Goal: Navigation & Orientation: Understand site structure

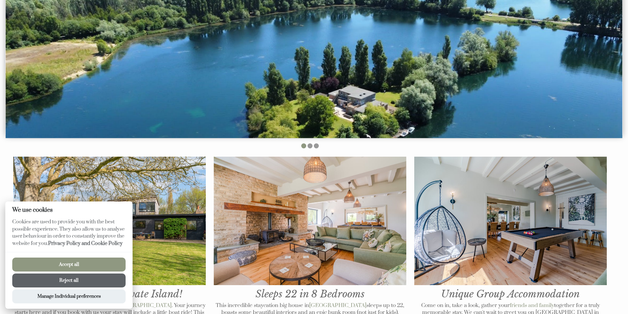
scroll to position [166, 0]
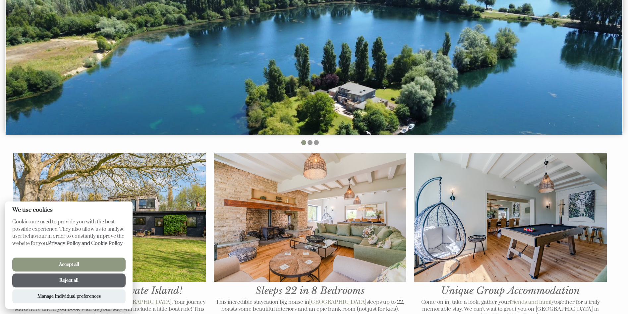
drag, startPoint x: 99, startPoint y: 261, endPoint x: 114, endPoint y: 258, distance: 15.2
click at [99, 261] on button "Accept all" at bounding box center [68, 264] width 113 height 14
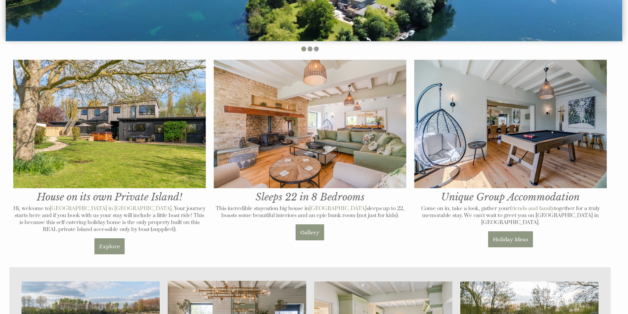
scroll to position [298, 0]
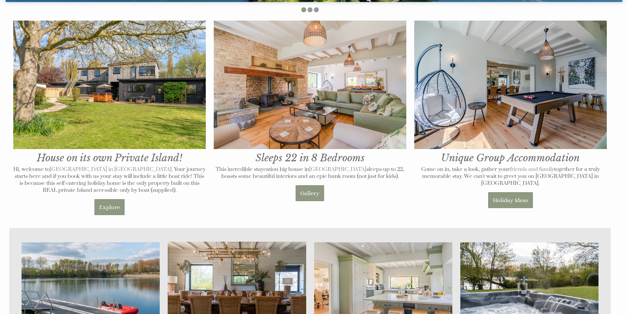
click at [121, 97] on img at bounding box center [109, 85] width 193 height 129
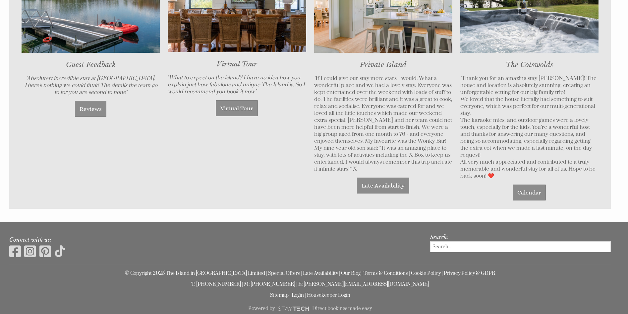
scroll to position [590, 0]
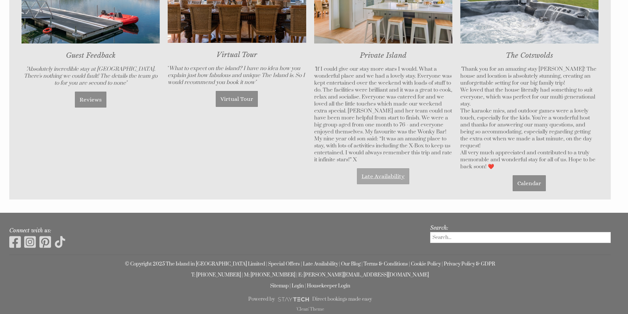
click at [395, 173] on link "Late Availability" at bounding box center [383, 176] width 52 height 16
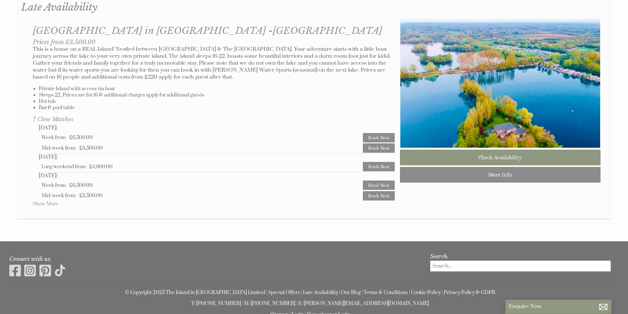
scroll to position [431, 0]
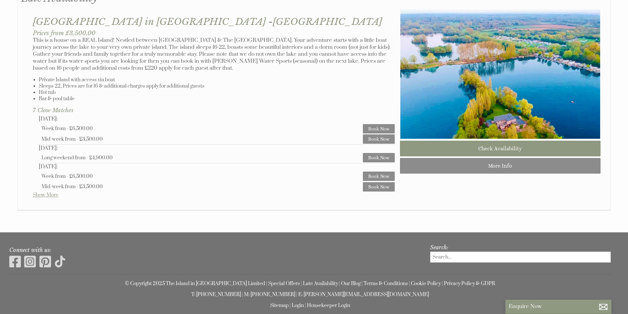
click at [44, 195] on link "Show More" at bounding box center [46, 195] width 26 height 6
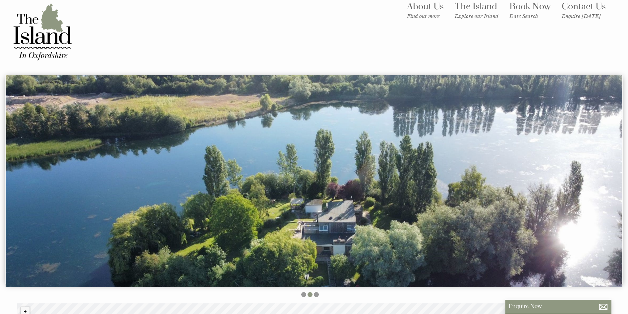
scroll to position [0, 0]
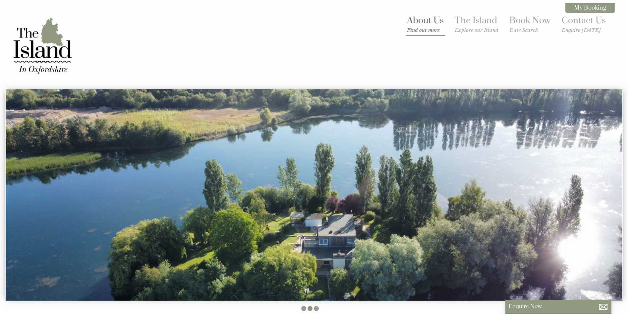
click at [429, 21] on link "About Us Find out more" at bounding box center [425, 24] width 37 height 18
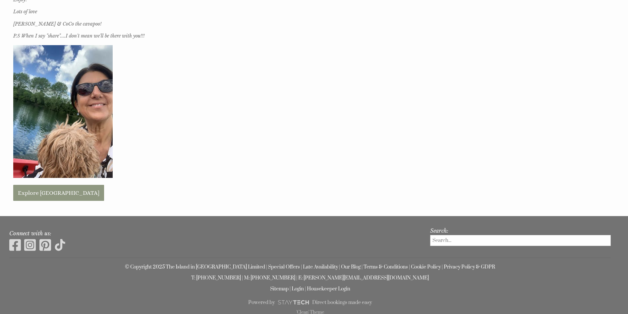
scroll to position [383, 0]
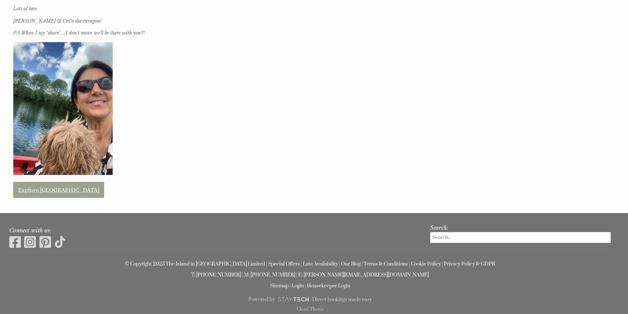
click at [45, 194] on link "Explore [GEOGRAPHIC_DATA]" at bounding box center [58, 190] width 91 height 16
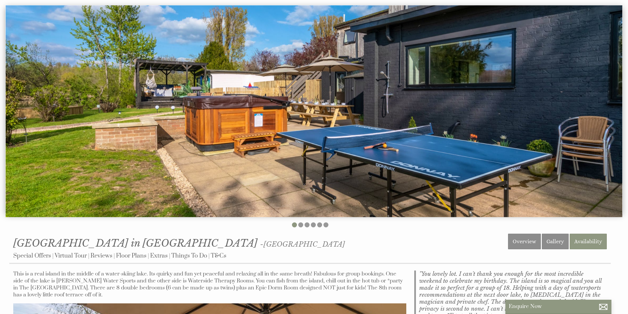
scroll to position [66, 0]
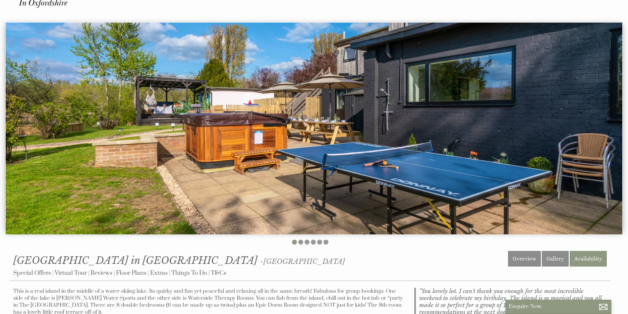
click at [599, 128] on img at bounding box center [314, 129] width 617 height 212
click at [483, 154] on img at bounding box center [314, 129] width 617 height 212
click at [301, 243] on li at bounding box center [300, 241] width 5 height 5
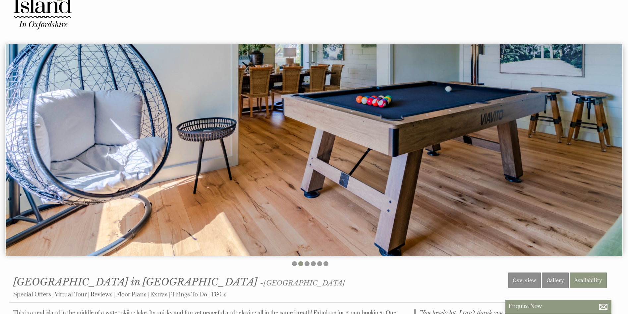
scroll to position [33, 0]
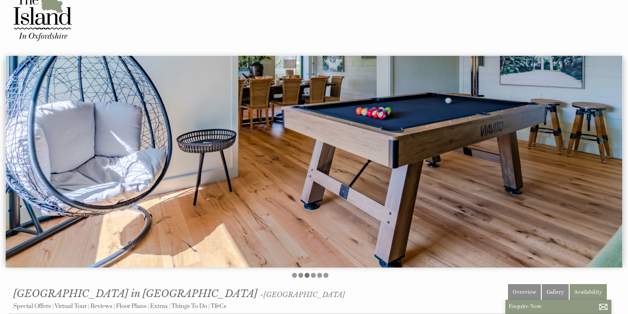
click at [305, 277] on li at bounding box center [307, 275] width 5 height 5
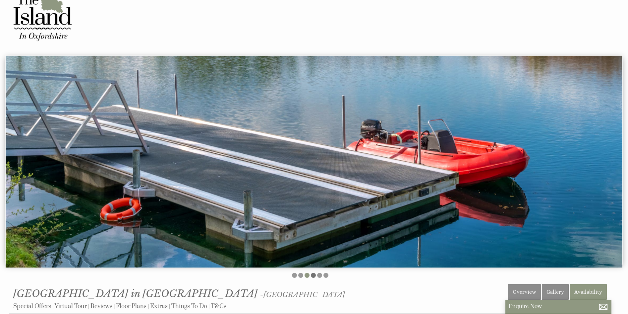
click at [313, 276] on li at bounding box center [313, 275] width 5 height 5
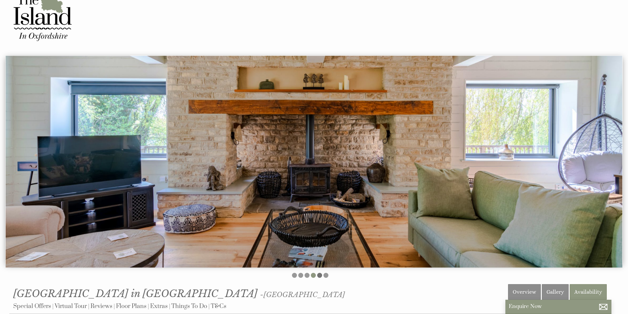
click at [319, 277] on li at bounding box center [319, 275] width 5 height 5
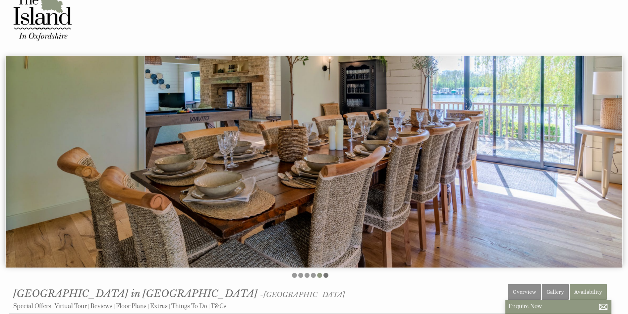
click at [325, 276] on li at bounding box center [326, 275] width 5 height 5
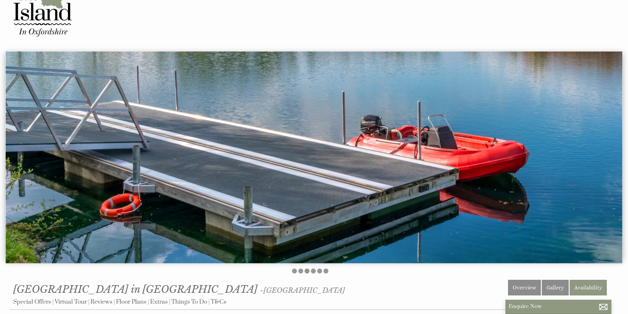
scroll to position [0, 0]
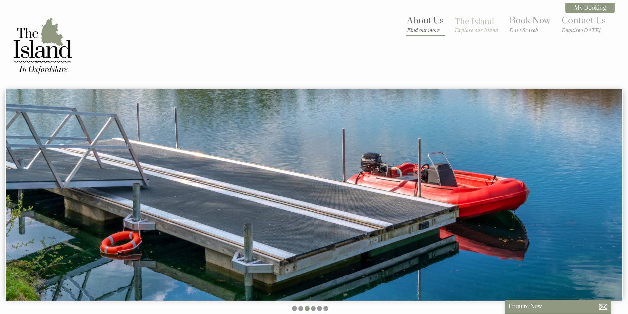
click at [425, 20] on link "About Us Find out more" at bounding box center [425, 24] width 37 height 18
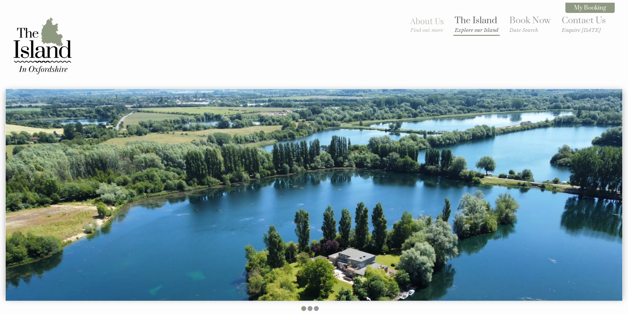
click at [480, 25] on link "The Island Explore our Island" at bounding box center [477, 24] width 44 height 18
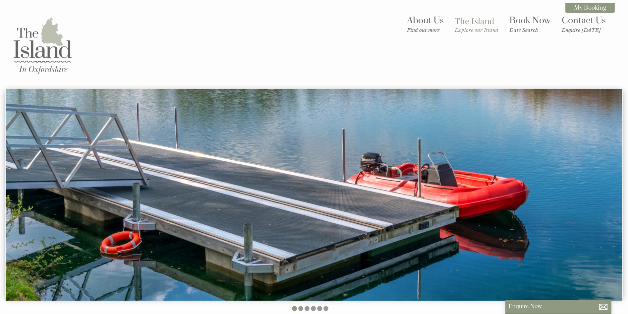
click at [28, 41] on img at bounding box center [42, 45] width 66 height 66
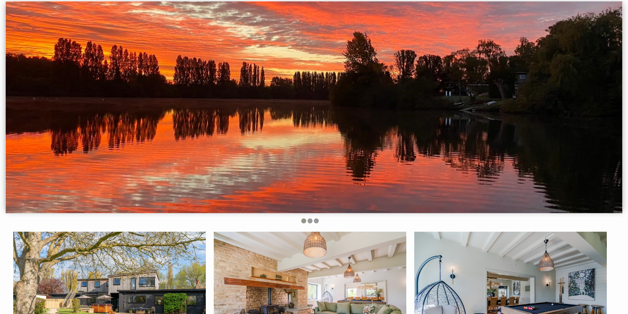
scroll to position [59, 0]
